Goal: Task Accomplishment & Management: Manage account settings

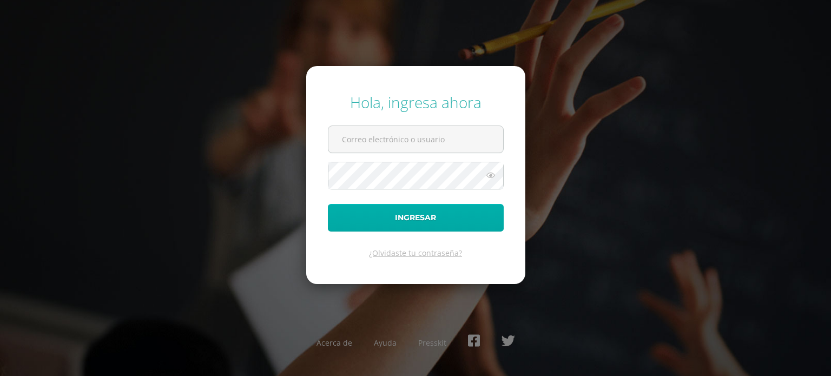
type input "[EMAIL_ADDRESS][DOMAIN_NAME]"
click at [428, 209] on button "Ingresar" at bounding box center [416, 218] width 176 height 28
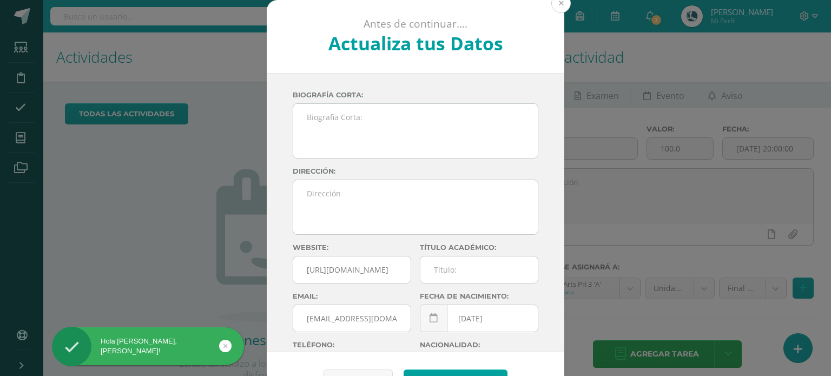
click at [552, 5] on button at bounding box center [560, 3] width 19 height 19
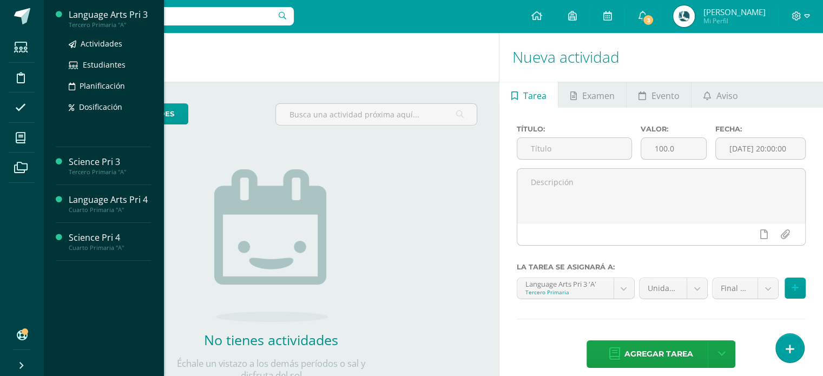
click at [97, 17] on div "Language Arts Pri 3" at bounding box center [110, 15] width 82 height 12
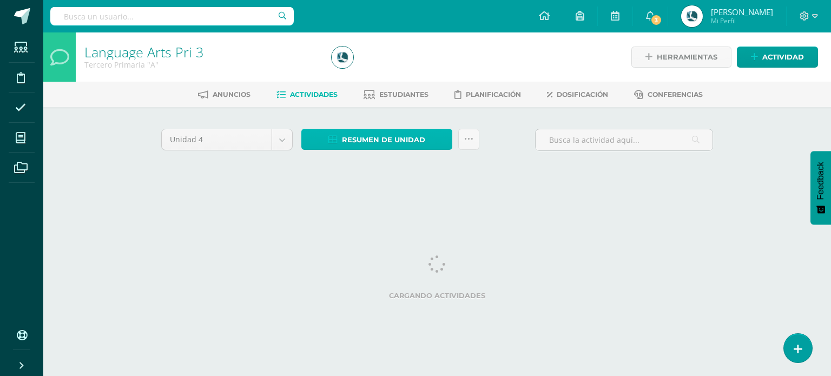
click at [385, 138] on span "Resumen de unidad" at bounding box center [383, 140] width 83 height 20
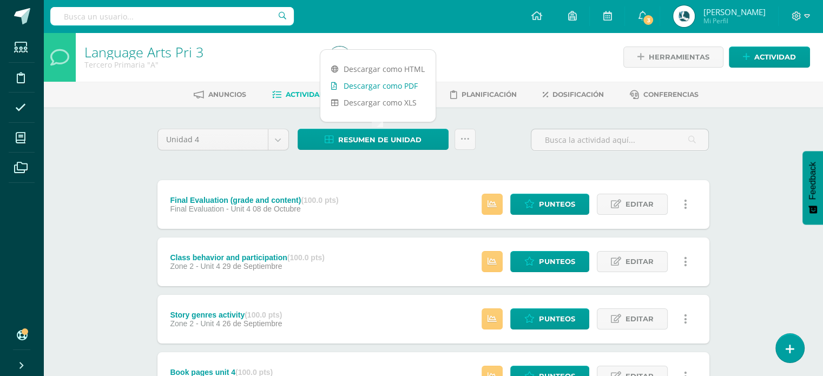
click at [385, 83] on link "Descargar como PDF" at bounding box center [377, 85] width 115 height 17
click at [409, 83] on link "Descargar como PDF" at bounding box center [377, 85] width 115 height 17
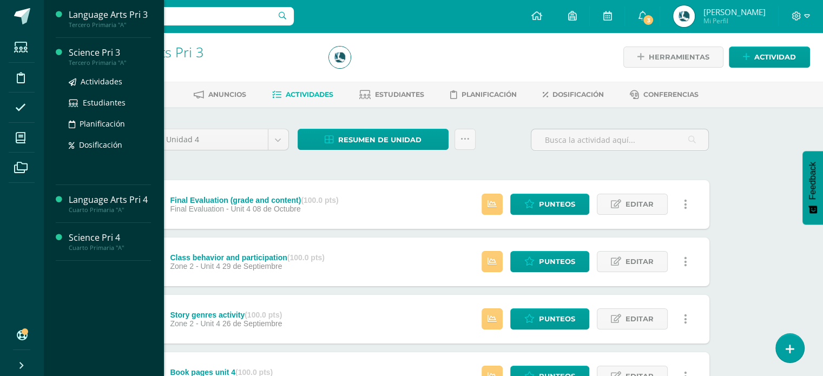
click at [101, 53] on div "Science Pri 3" at bounding box center [110, 53] width 82 height 12
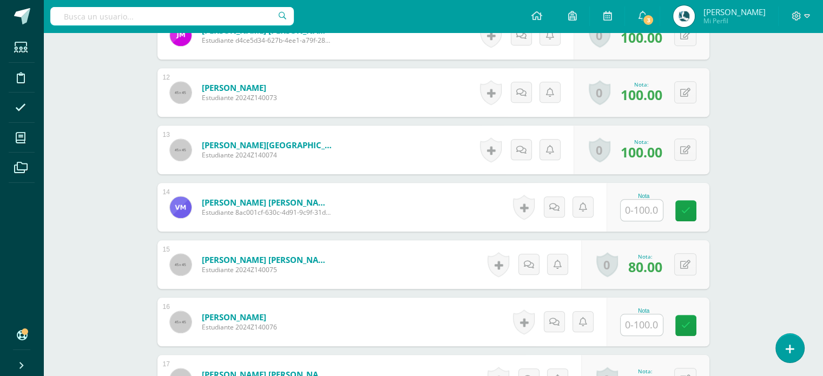
scroll to position [965, 0]
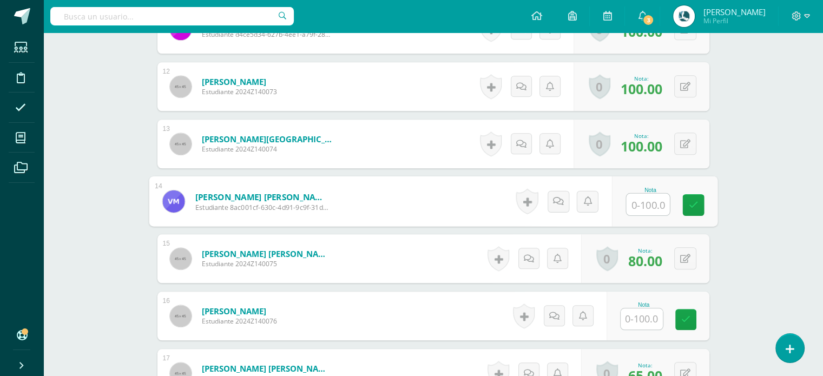
click at [636, 196] on input "text" at bounding box center [647, 205] width 43 height 22
type input "90"
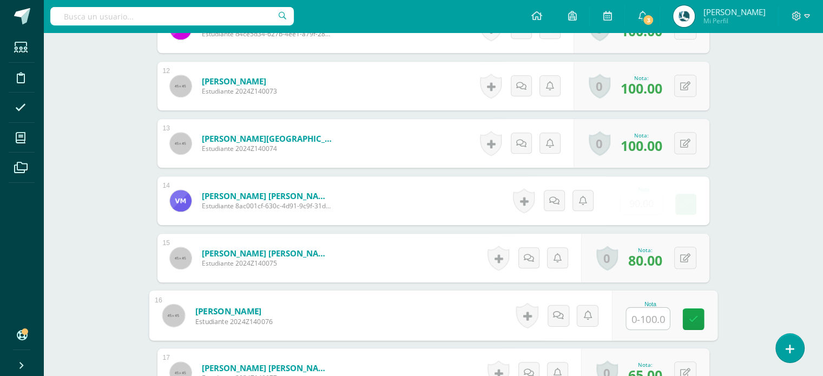
click at [643, 308] on input "text" at bounding box center [647, 319] width 43 height 22
type input "90"
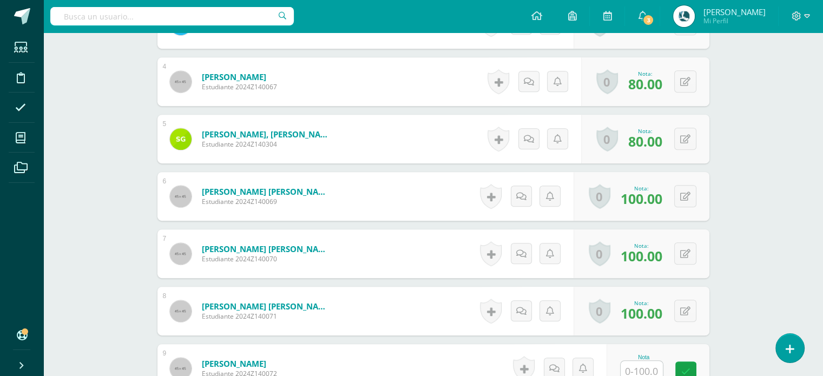
scroll to position [0, 0]
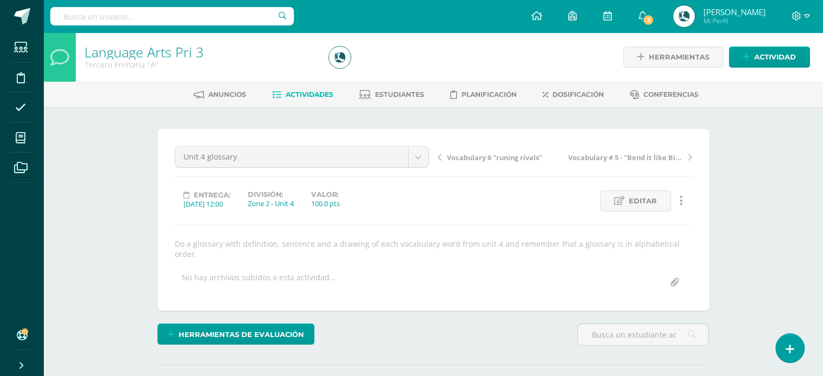
click at [295, 93] on span "Actividades" at bounding box center [310, 94] width 48 height 8
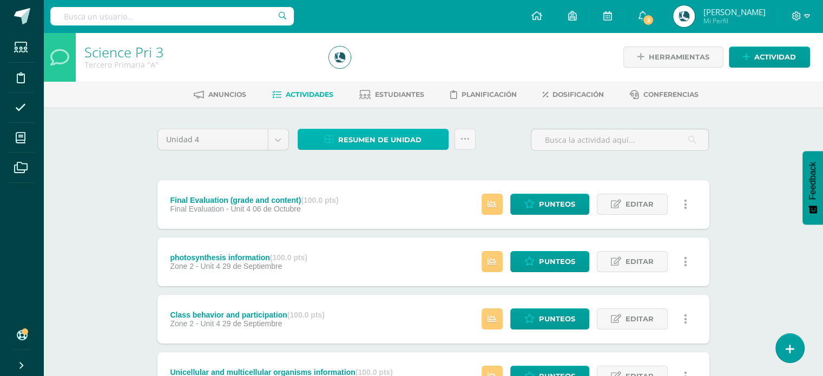
click at [341, 139] on span "Resumen de unidad" at bounding box center [379, 140] width 83 height 20
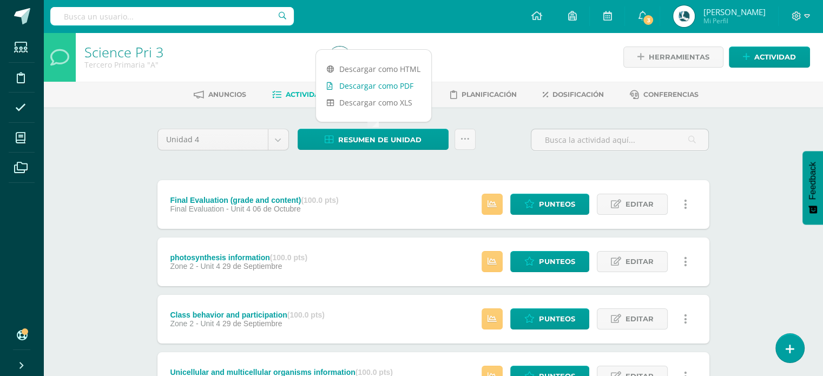
click at [383, 85] on link "Descargar como PDF" at bounding box center [373, 85] width 115 height 17
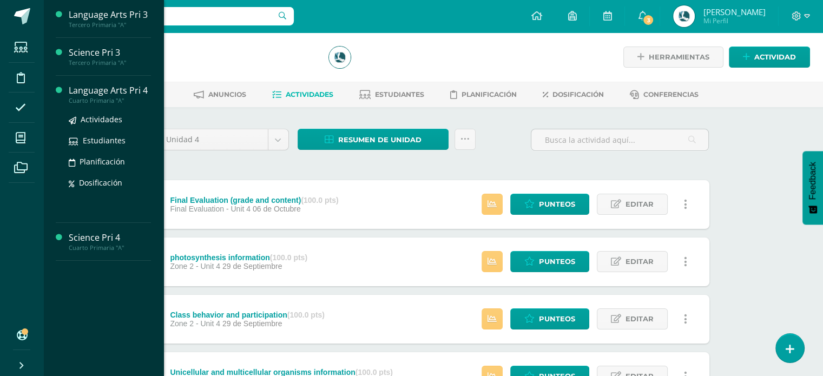
click at [101, 92] on div "Language Arts Pri 4" at bounding box center [110, 90] width 82 height 12
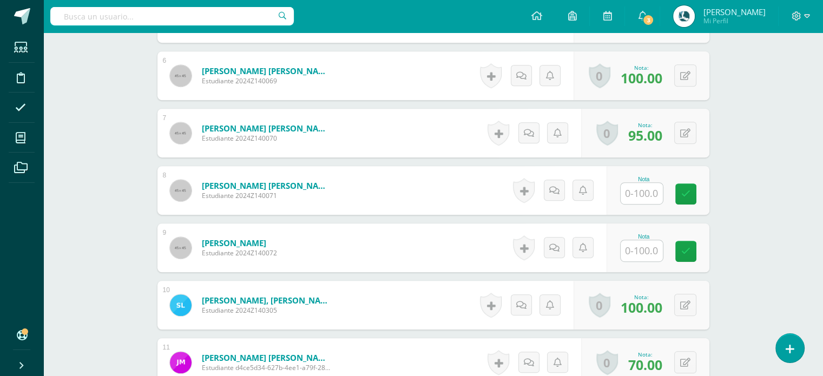
scroll to position [632, 0]
click at [638, 192] on input "text" at bounding box center [647, 194] width 43 height 22
type input "90"
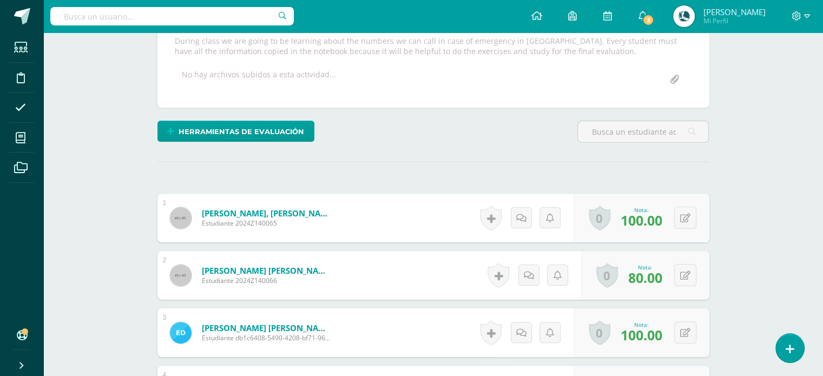
scroll to position [0, 0]
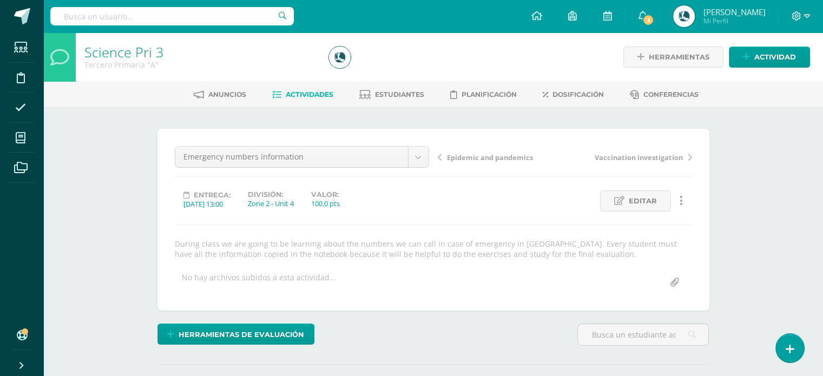
click at [314, 97] on span "Actividades" at bounding box center [310, 94] width 48 height 8
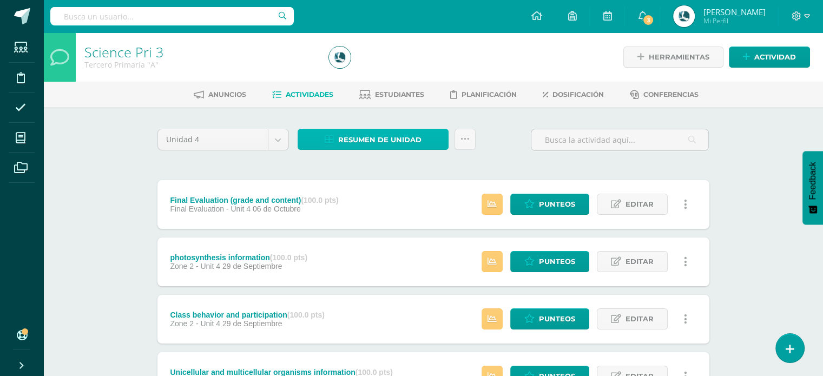
click at [424, 140] on link "Resumen de unidad" at bounding box center [373, 139] width 151 height 21
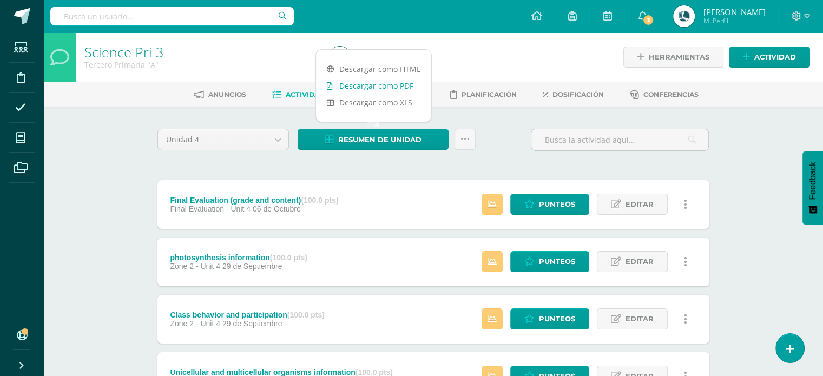
click at [403, 86] on link "Descargar como PDF" at bounding box center [373, 85] width 115 height 17
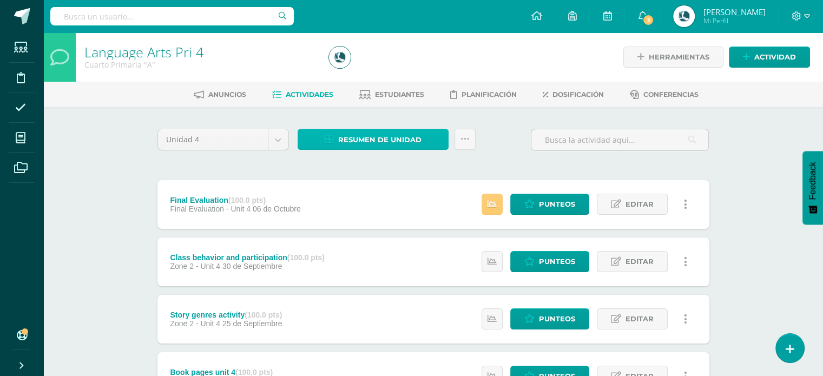
click at [392, 146] on span "Resumen de unidad" at bounding box center [379, 140] width 83 height 20
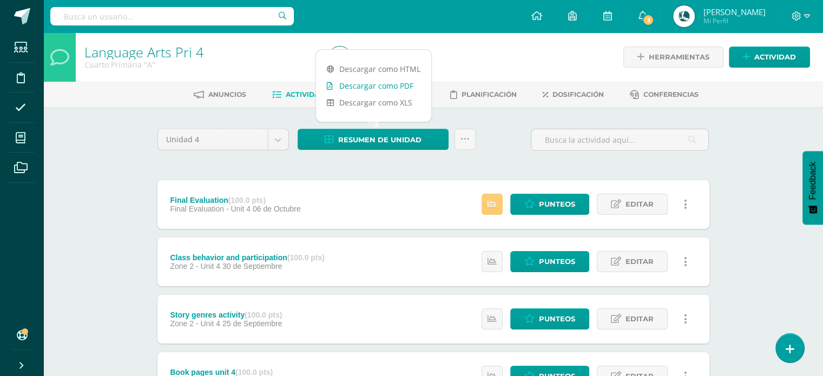
click at [401, 83] on link "Descargar como PDF" at bounding box center [373, 85] width 115 height 17
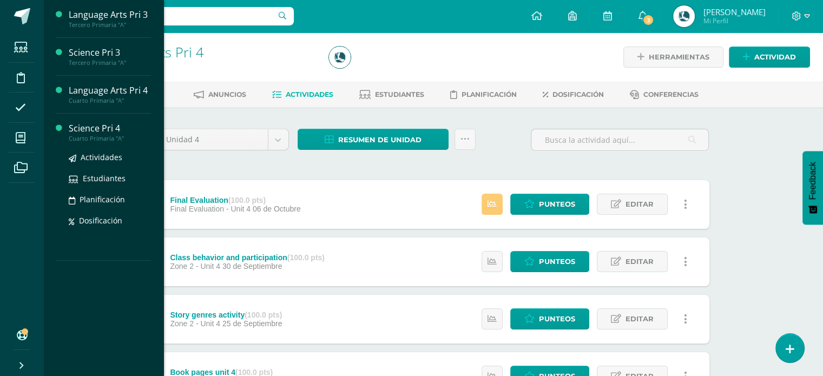
click at [95, 128] on div "Science Pri 4" at bounding box center [110, 128] width 82 height 12
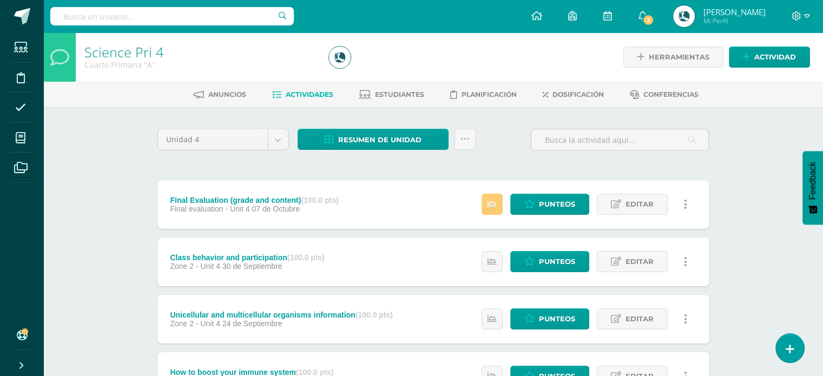
click at [419, 137] on span "Resumen de unidad" at bounding box center [379, 140] width 83 height 20
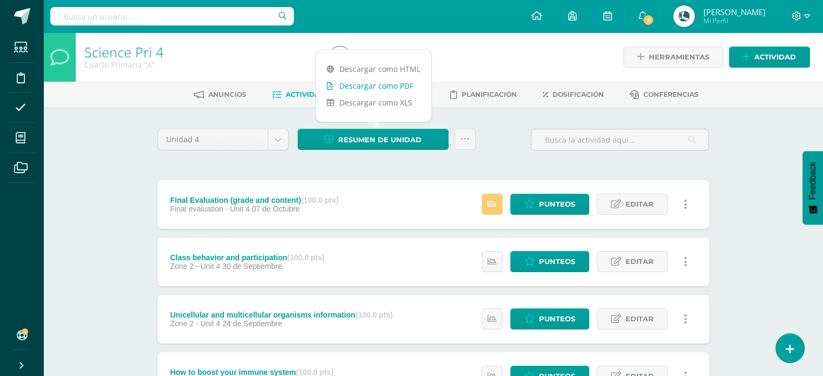
click at [392, 86] on link "Descargar como PDF" at bounding box center [373, 85] width 115 height 17
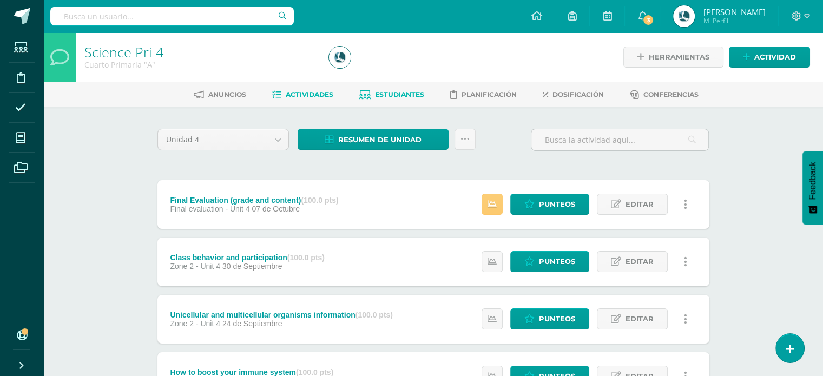
click at [402, 95] on span "Estudiantes" at bounding box center [399, 94] width 49 height 8
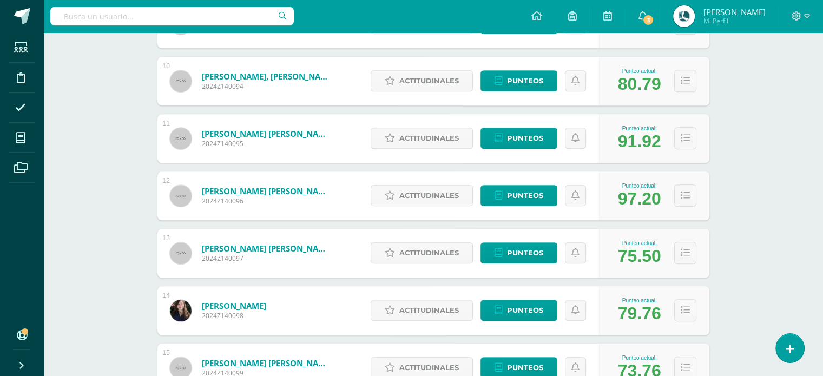
scroll to position [697, 0]
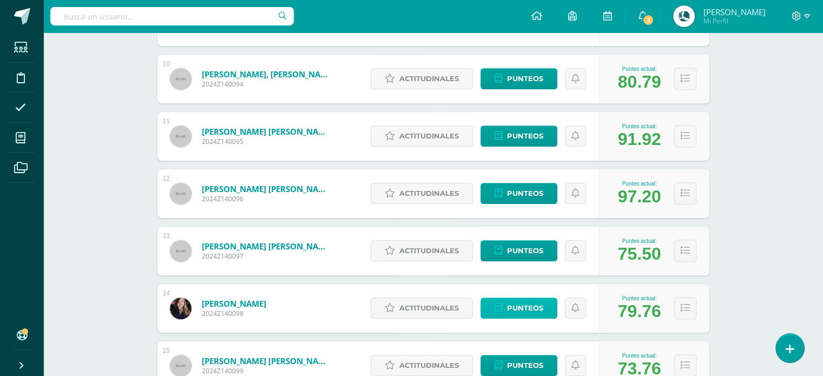
click at [532, 306] on span "Punteos" at bounding box center [525, 308] width 36 height 20
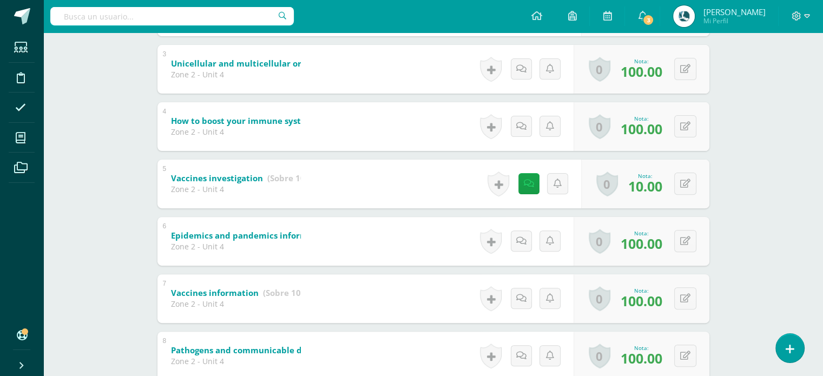
scroll to position [344, 0]
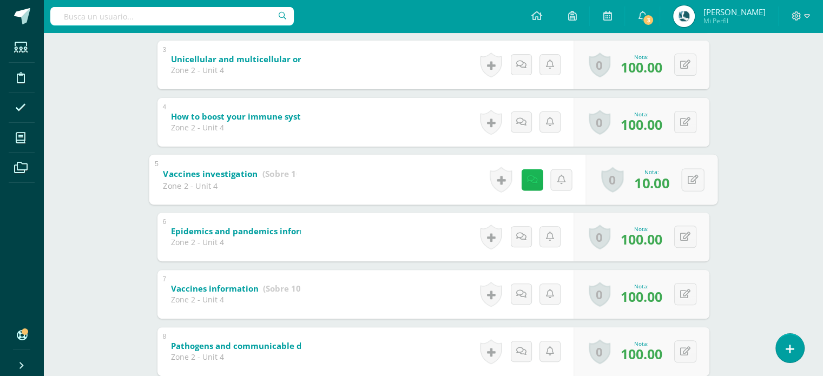
click at [537, 179] on link at bounding box center [532, 180] width 22 height 22
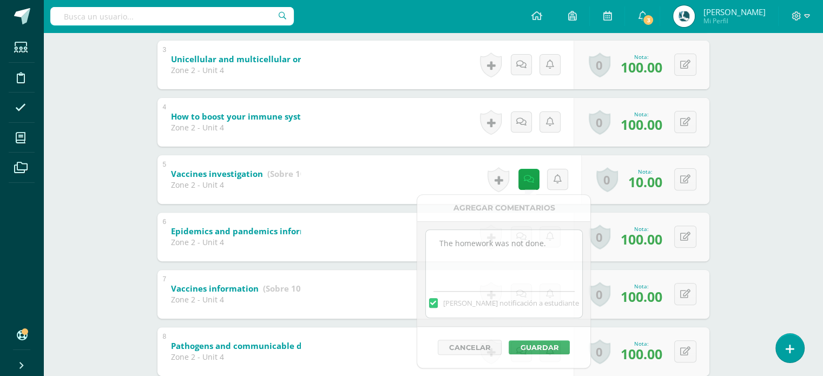
click at [731, 200] on div "Science Pri 4 Cuarto Primaria "A" Herramientas Detalle de asistencias Actividad…" at bounding box center [432, 297] width 779 height 1218
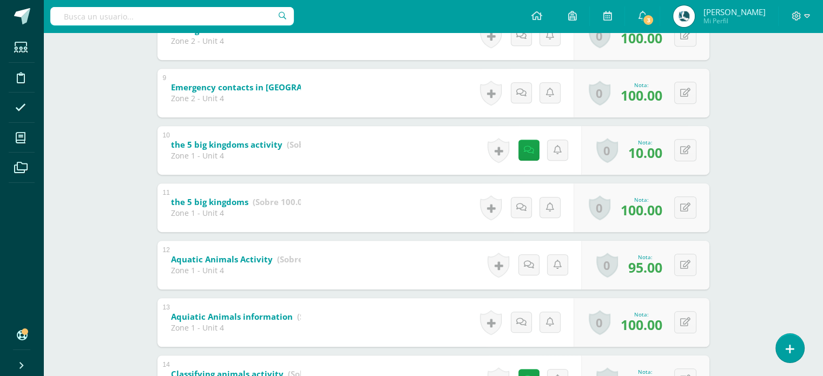
scroll to position [662, 0]
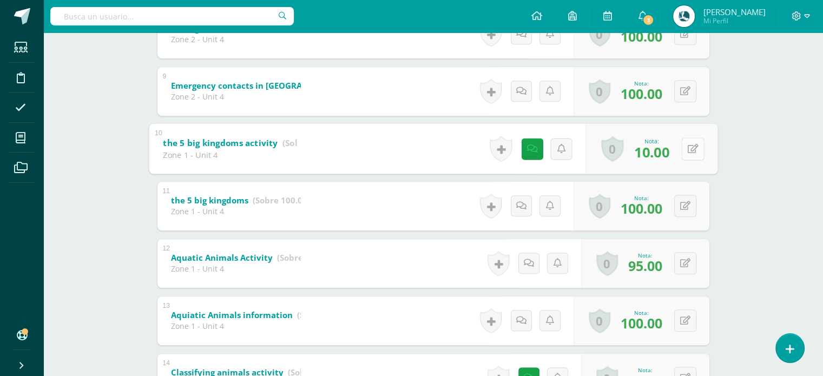
click at [689, 148] on icon at bounding box center [692, 148] width 11 height 9
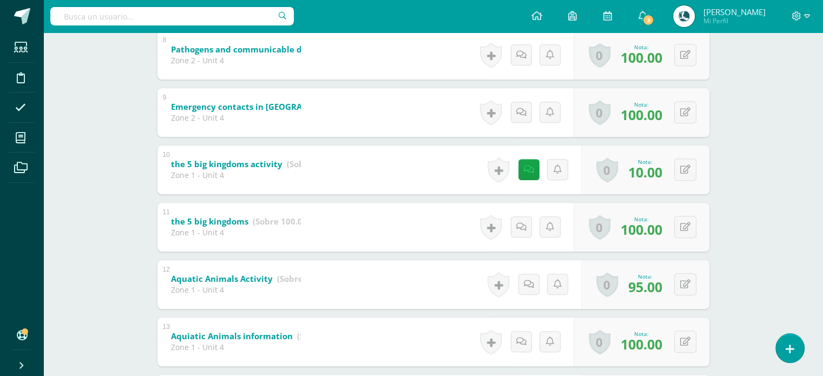
scroll to position [638, 0]
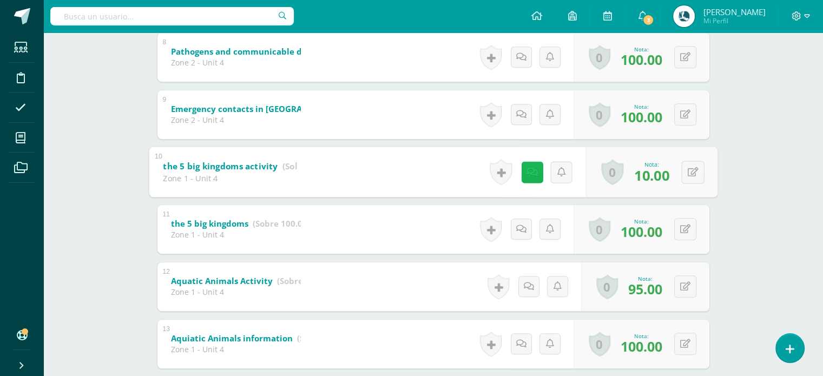
click at [531, 169] on icon at bounding box center [531, 171] width 11 height 9
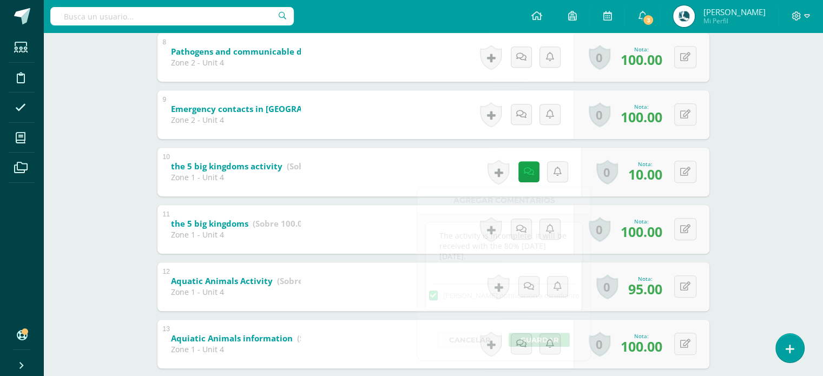
click at [737, 153] on div "Science Pri 4 Cuarto Primaria "A" Herramientas Detalle de asistencias Actividad…" at bounding box center [432, 3] width 779 height 1218
click at [682, 181] on button at bounding box center [685, 172] width 22 height 22
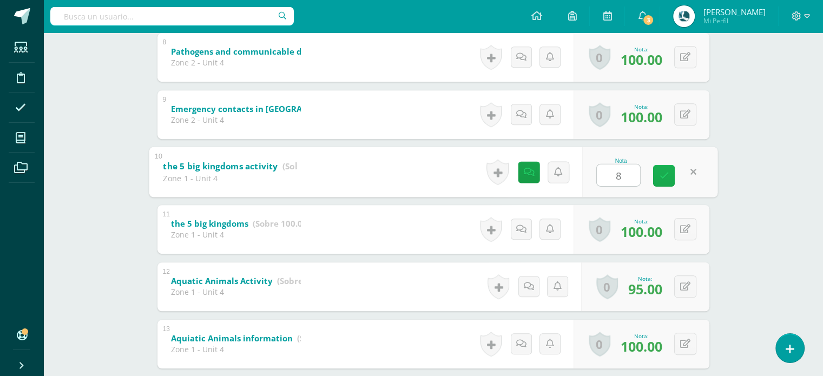
type input "80"
click at [805, 199] on div "Science Pri 4 Cuarto Primaria "A" Herramientas Detalle de asistencias Actividad…" at bounding box center [432, 3] width 779 height 1218
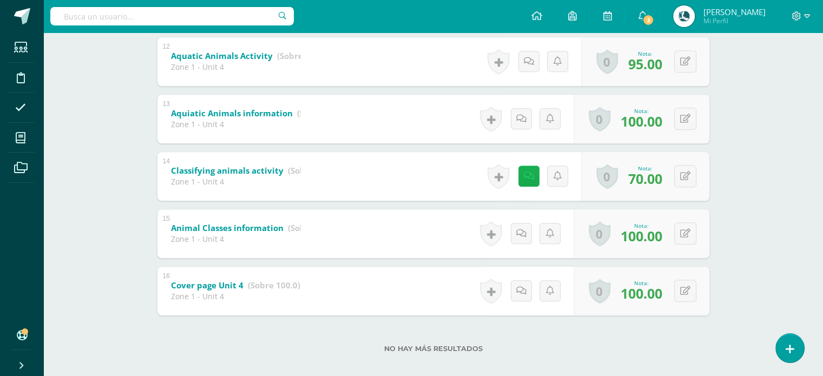
scroll to position [874, 0]
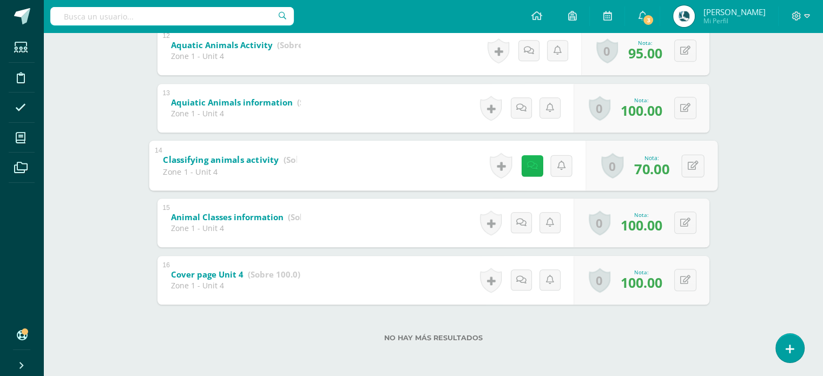
click at [533, 156] on link at bounding box center [532, 166] width 22 height 22
click at [693, 162] on icon at bounding box center [692, 165] width 11 height 9
type input "80"
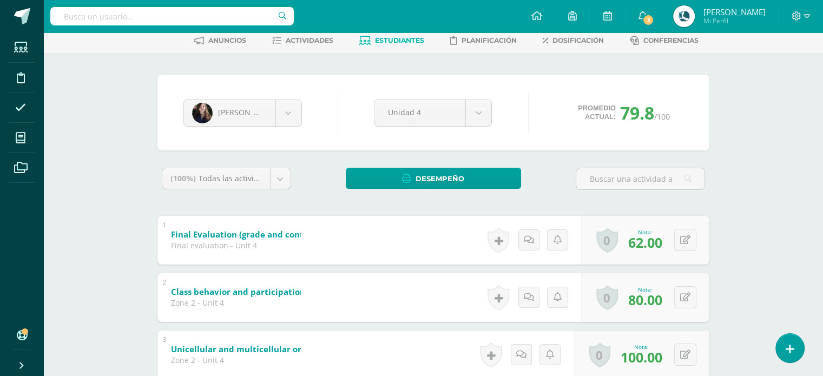
scroll to position [0, 0]
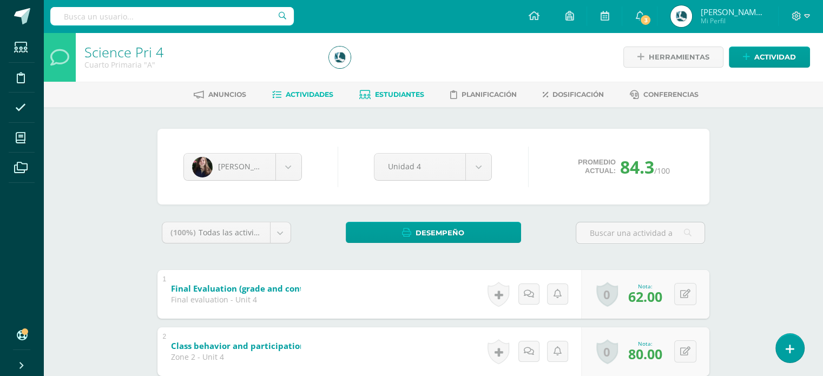
click at [319, 92] on span "Actividades" at bounding box center [310, 94] width 48 height 8
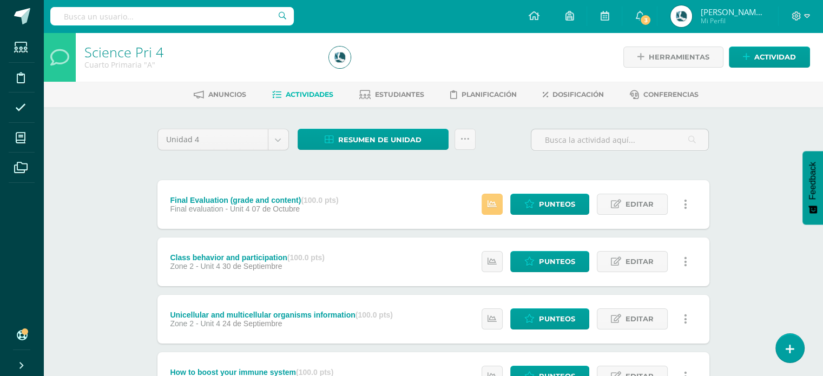
click at [375, 149] on div "Resumen de unidad Descargar como HTML Descargar como PDF Descargar como XLS Sub…" at bounding box center [386, 144] width 187 height 31
click at [380, 143] on span "Resumen de unidad" at bounding box center [379, 140] width 83 height 20
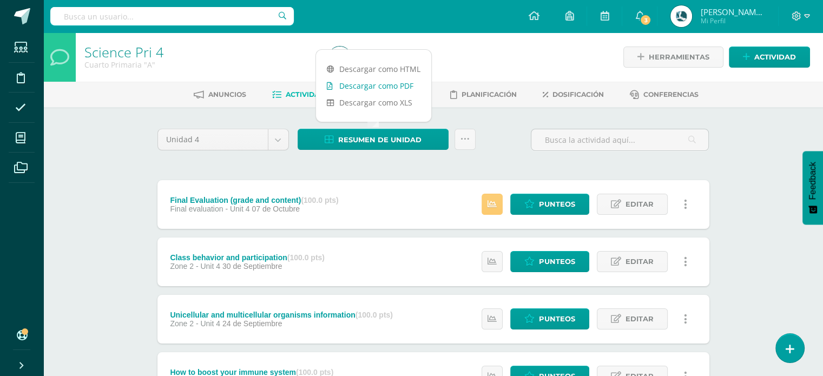
click at [391, 82] on link "Descargar como PDF" at bounding box center [373, 85] width 115 height 17
